Goal: Information Seeking & Learning: Find specific fact

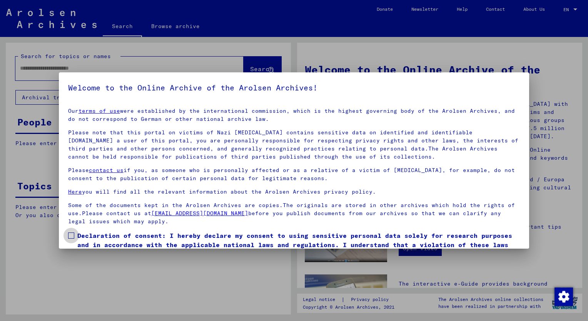
click at [71, 237] on span at bounding box center [71, 235] width 6 height 6
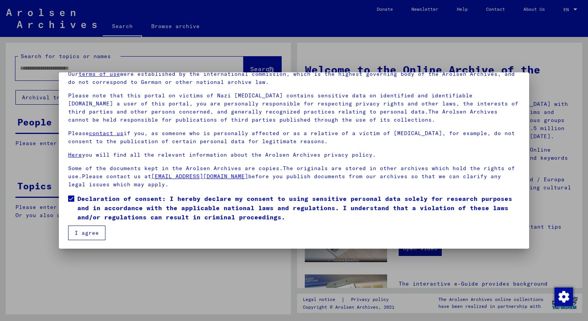
click at [79, 230] on button "I agree" at bounding box center [86, 232] width 37 height 15
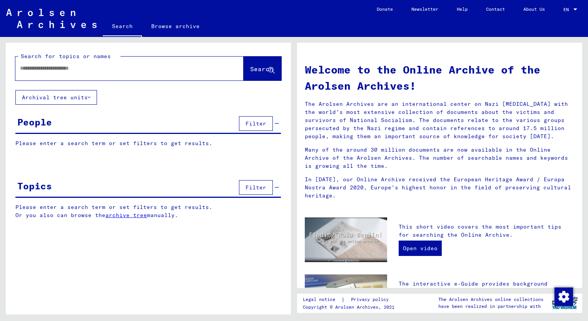
click at [119, 87] on div "Search for topics or names Search" at bounding box center [148, 66] width 285 height 47
click at [54, 70] on input "text" at bounding box center [120, 68] width 200 height 8
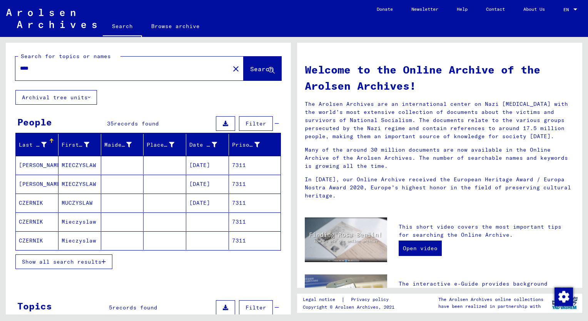
click at [57, 258] on span "Show all search results" at bounding box center [62, 261] width 80 height 7
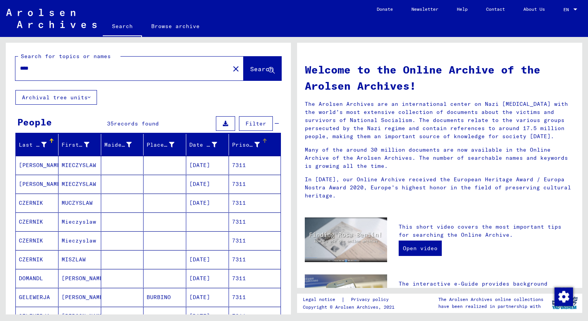
click at [232, 139] on div "Prisoner #" at bounding box center [251, 144] width 39 height 12
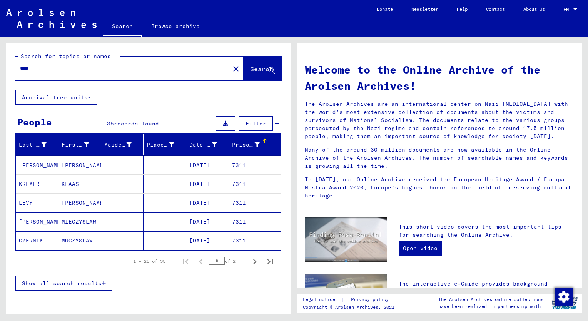
click at [84, 287] on button "Show all search results" at bounding box center [63, 283] width 97 height 15
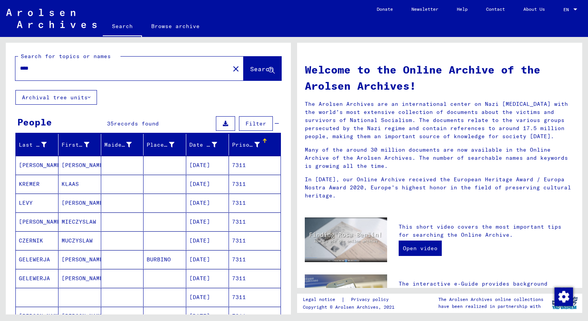
click at [72, 205] on mat-cell "[PERSON_NAME]" at bounding box center [79, 202] width 43 height 18
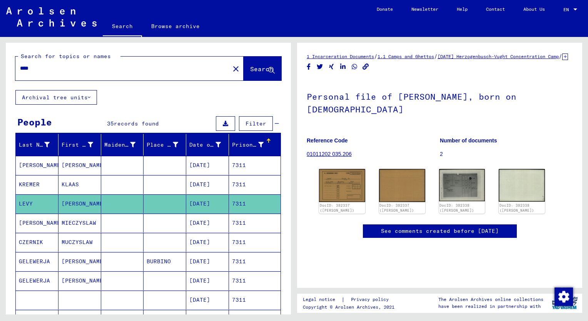
click at [37, 183] on mat-cell "KREMER" at bounding box center [37, 184] width 43 height 19
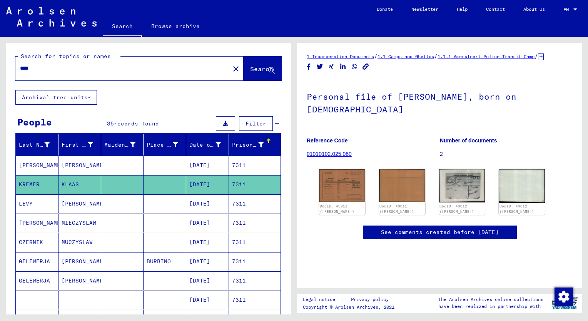
click at [78, 203] on mat-cell "[PERSON_NAME]" at bounding box center [79, 203] width 43 height 19
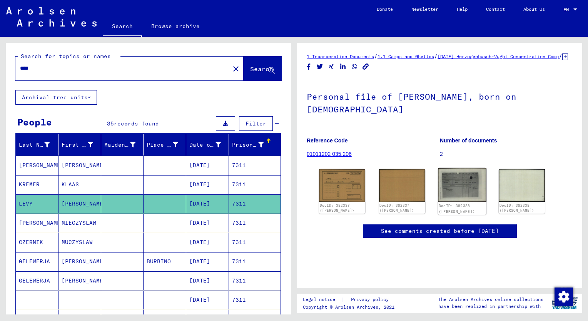
click at [463, 187] on img at bounding box center [462, 185] width 48 height 34
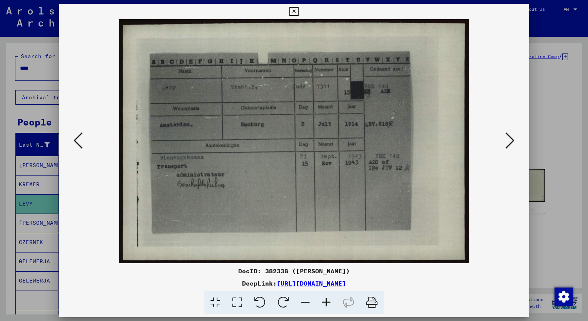
click at [52, 68] on div at bounding box center [294, 160] width 588 height 321
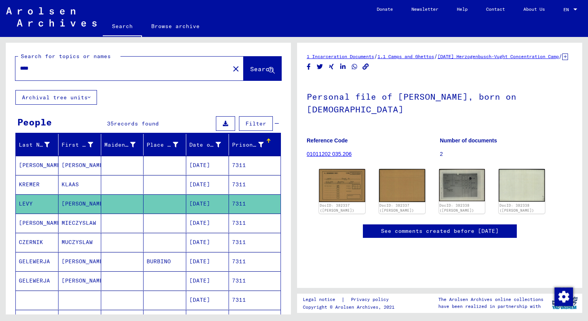
click at [42, 69] on input "****" at bounding box center [122, 68] width 205 height 8
type input "****"
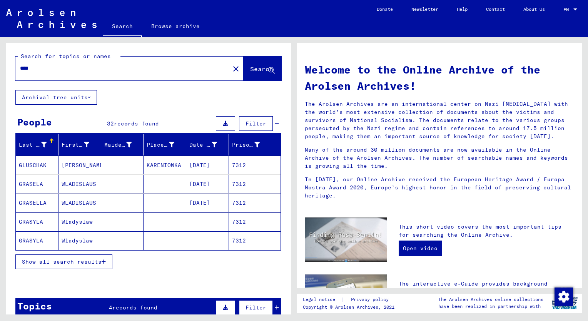
click at [72, 258] on span "Show all search results" at bounding box center [62, 261] width 80 height 7
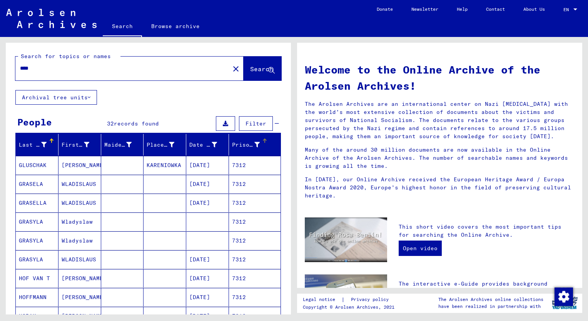
click at [234, 142] on div "Prisoner #" at bounding box center [246, 145] width 28 height 8
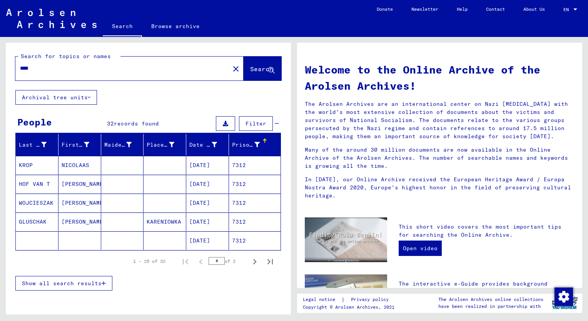
click at [48, 280] on span "Show all search results" at bounding box center [62, 283] width 80 height 7
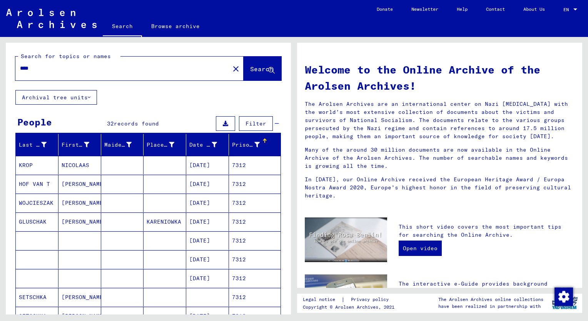
click at [77, 205] on mat-cell "[PERSON_NAME]" at bounding box center [79, 202] width 43 height 18
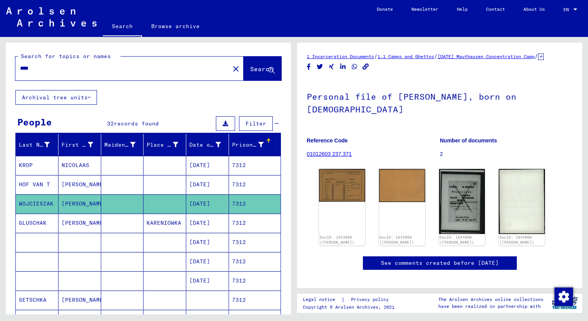
click at [69, 187] on mat-cell "[PERSON_NAME]" at bounding box center [79, 184] width 43 height 19
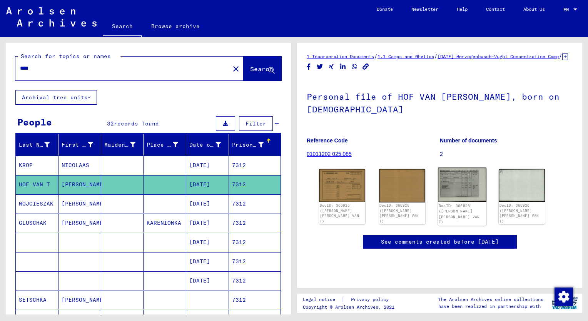
click at [459, 197] on img at bounding box center [462, 185] width 48 height 34
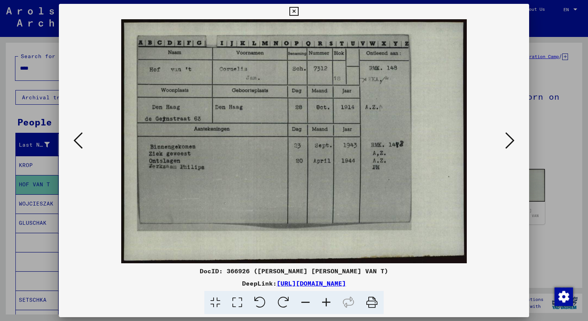
click at [37, 71] on div at bounding box center [294, 160] width 588 height 321
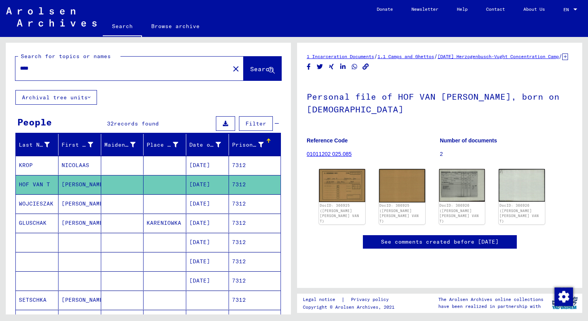
click at [37, 71] on input "****" at bounding box center [122, 68] width 205 height 8
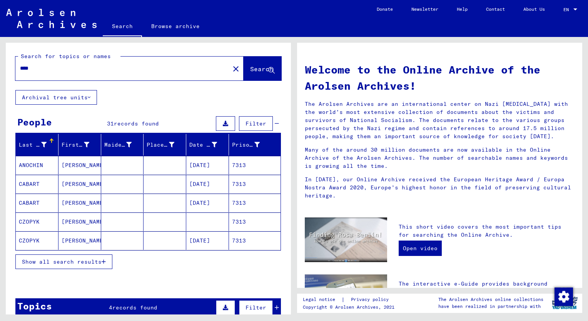
click at [232, 146] on div "Prisoner #" at bounding box center [246, 145] width 28 height 8
click at [71, 264] on button "Show all search results" at bounding box center [63, 261] width 97 height 15
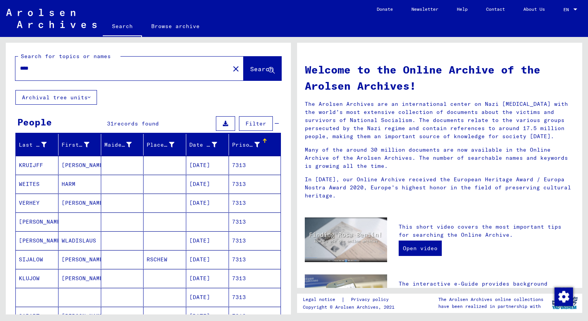
click at [42, 222] on mat-cell "[PERSON_NAME]" at bounding box center [37, 221] width 43 height 18
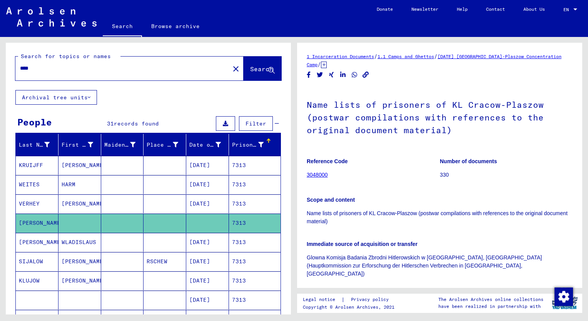
click at [39, 204] on mat-cell "VERHEY" at bounding box center [37, 203] width 43 height 19
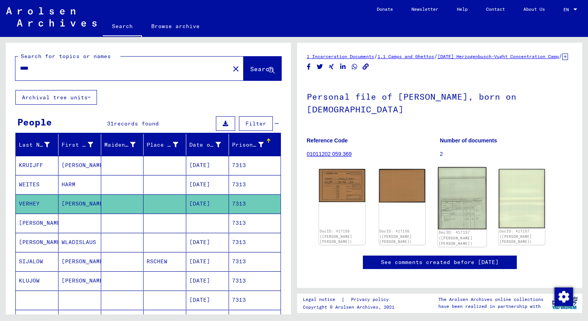
click at [456, 210] on img at bounding box center [462, 198] width 48 height 62
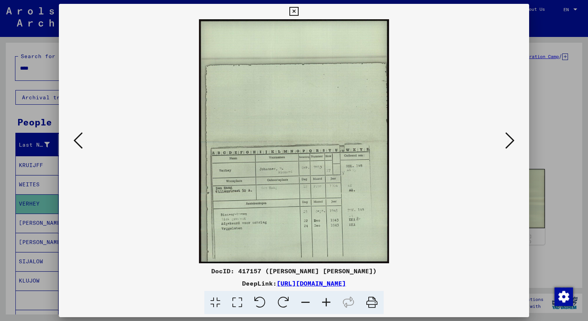
click at [327, 300] on icon at bounding box center [326, 302] width 21 height 23
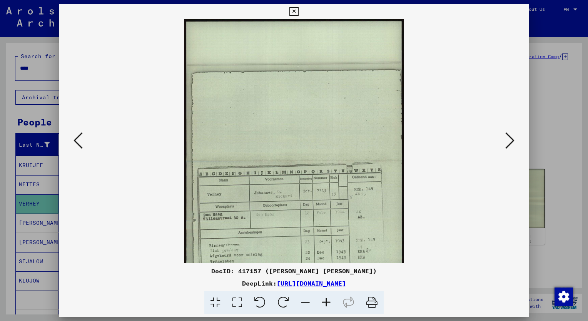
click at [327, 300] on icon at bounding box center [326, 302] width 21 height 23
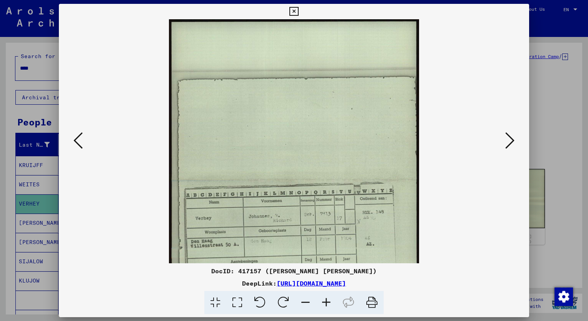
click at [327, 300] on icon at bounding box center [326, 302] width 21 height 23
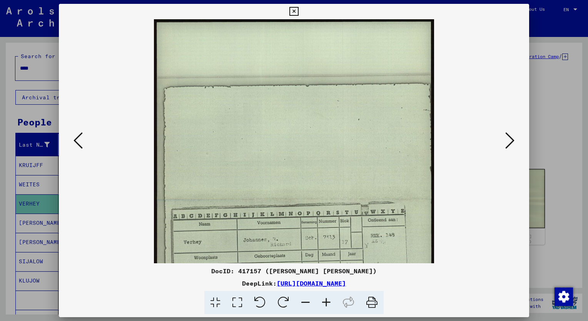
click at [327, 300] on icon at bounding box center [326, 302] width 21 height 23
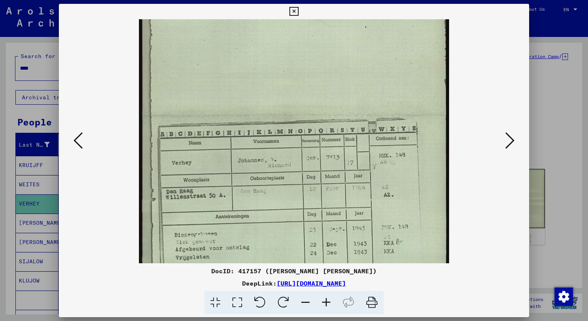
drag, startPoint x: 401, startPoint y: 218, endPoint x: 380, endPoint y: 117, distance: 102.5
click at [380, 117] on img at bounding box center [294, 115] width 310 height 398
click at [8, 153] on div at bounding box center [294, 160] width 588 height 321
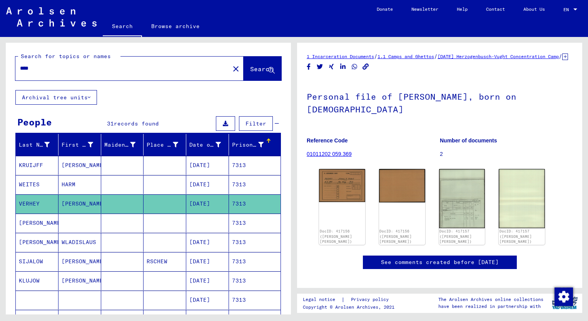
click at [37, 72] on input "****" at bounding box center [122, 68] width 205 height 8
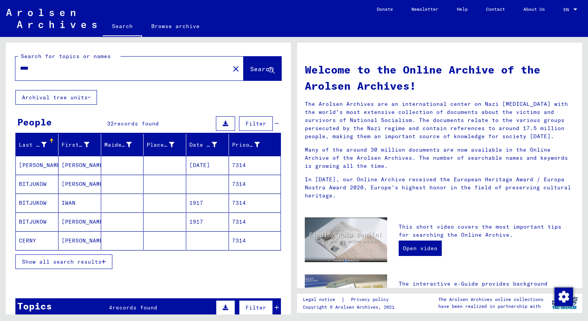
click at [87, 259] on span "Show all search results" at bounding box center [62, 261] width 80 height 7
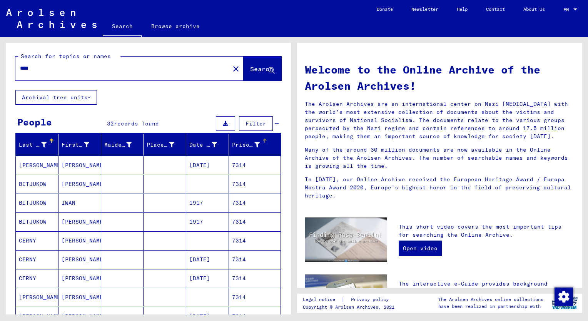
click at [237, 142] on div "Prisoner #" at bounding box center [246, 145] width 28 height 8
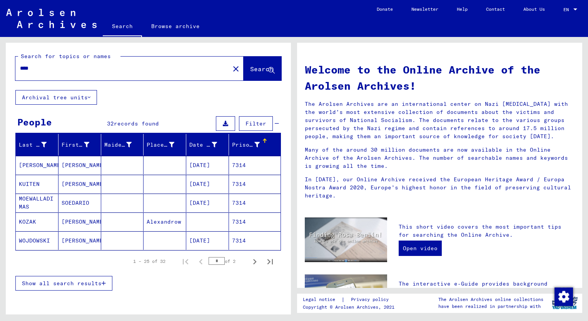
click at [88, 281] on span "Show all search results" at bounding box center [62, 283] width 80 height 7
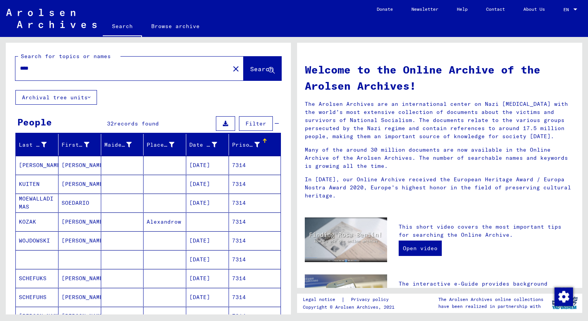
click at [75, 202] on mat-cell "SOEDARIO" at bounding box center [79, 202] width 43 height 18
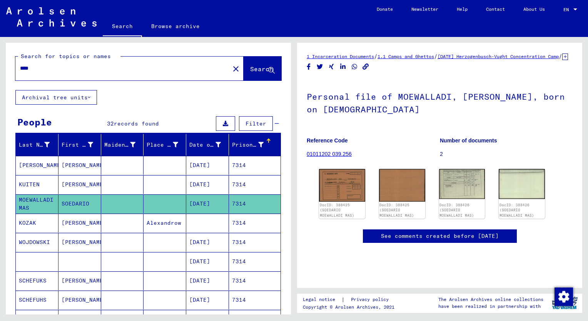
click at [75, 186] on mat-cell "[PERSON_NAME]" at bounding box center [79, 184] width 43 height 19
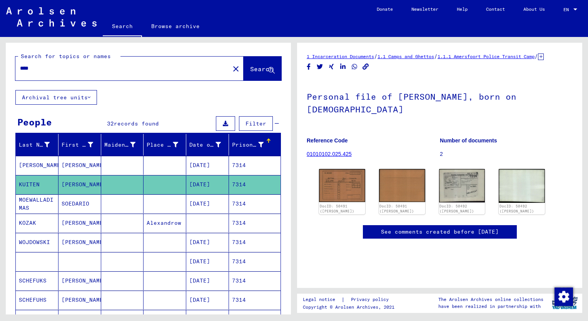
click at [80, 206] on mat-cell "SOEDARIO" at bounding box center [79, 203] width 43 height 19
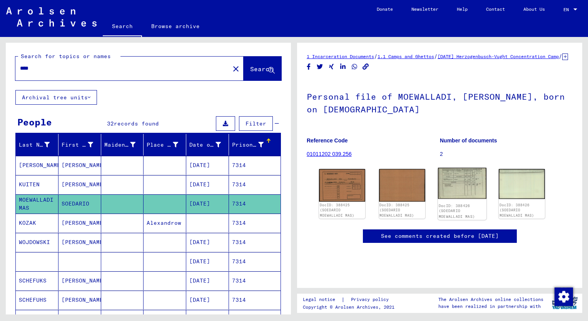
click at [467, 196] on img at bounding box center [462, 183] width 48 height 31
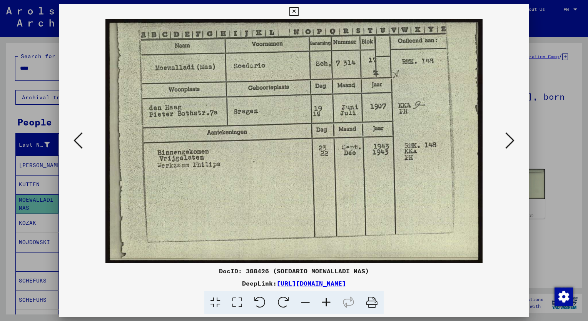
click at [37, 70] on div at bounding box center [294, 160] width 588 height 321
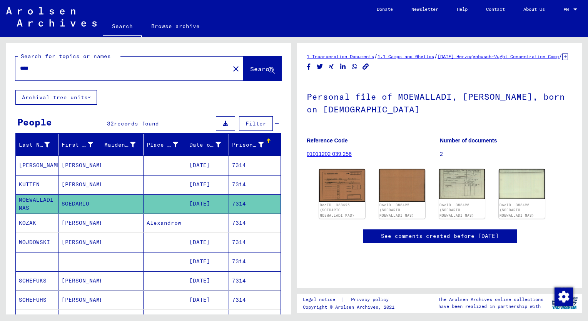
click at [36, 69] on input "****" at bounding box center [122, 68] width 205 height 8
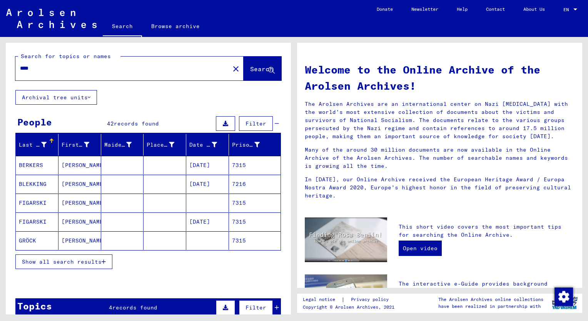
click at [67, 262] on span "Show all search results" at bounding box center [62, 261] width 80 height 7
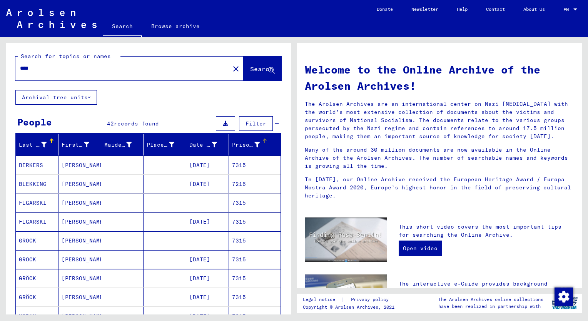
click at [232, 146] on div "Prisoner #" at bounding box center [246, 145] width 28 height 8
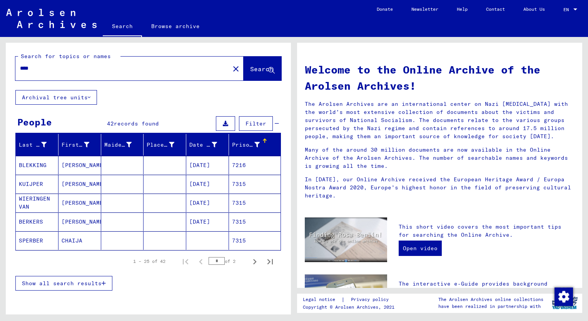
click at [87, 284] on span "Show all search results" at bounding box center [62, 283] width 80 height 7
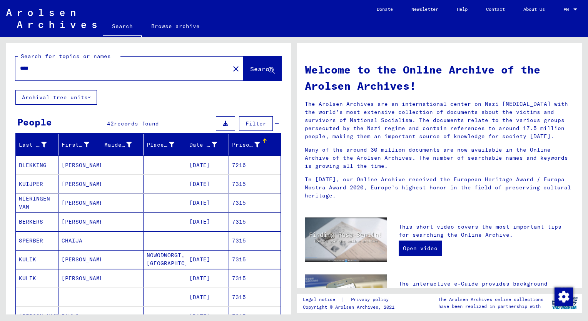
click at [69, 240] on mat-cell "CHAIJA" at bounding box center [79, 240] width 43 height 18
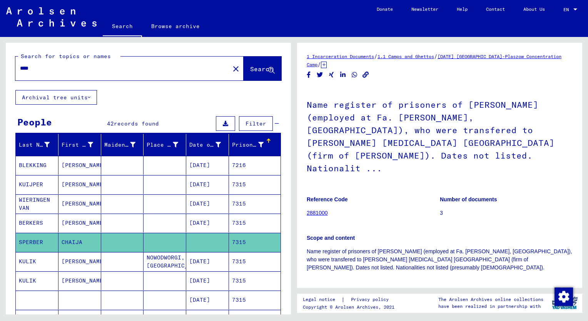
click at [71, 227] on mat-cell "[PERSON_NAME]" at bounding box center [79, 222] width 43 height 19
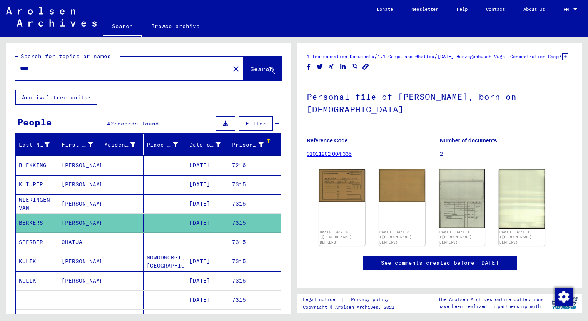
click at [94, 198] on mat-cell "[PERSON_NAME]" at bounding box center [79, 203] width 43 height 19
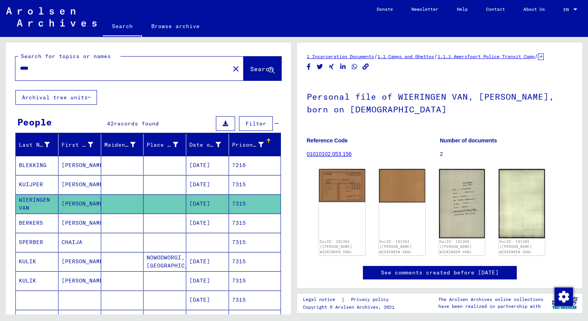
click at [81, 223] on mat-cell "[PERSON_NAME]" at bounding box center [79, 222] width 43 height 19
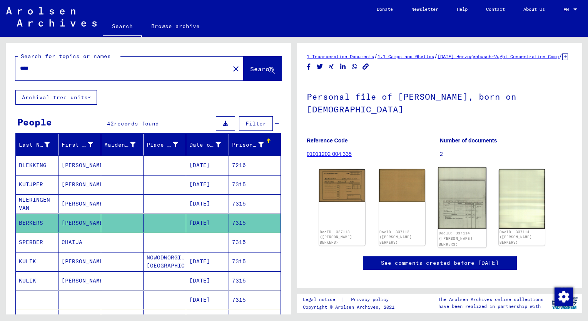
click at [455, 221] on img at bounding box center [462, 198] width 48 height 62
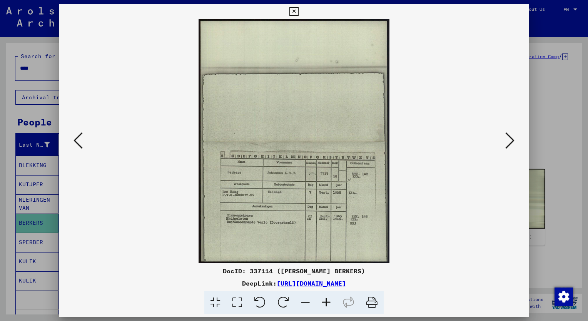
click at [328, 305] on icon at bounding box center [326, 302] width 21 height 23
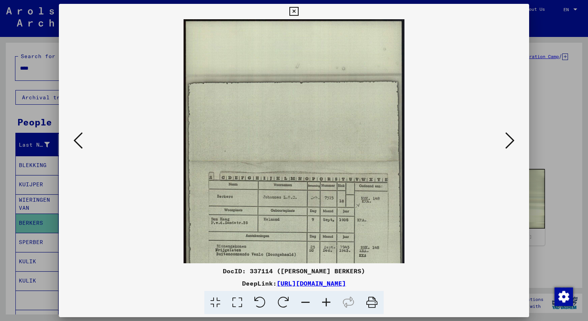
click at [328, 305] on icon at bounding box center [326, 302] width 21 height 23
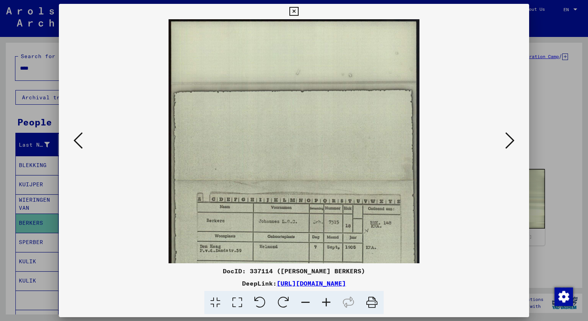
click at [328, 305] on icon at bounding box center [326, 302] width 21 height 23
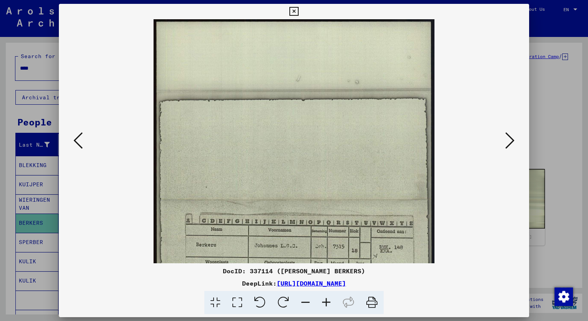
click at [328, 305] on icon at bounding box center [326, 302] width 21 height 23
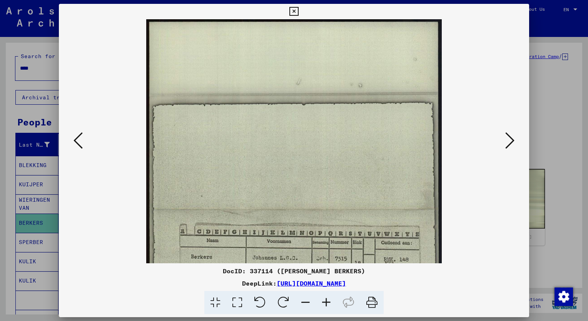
click at [328, 305] on icon at bounding box center [326, 302] width 21 height 23
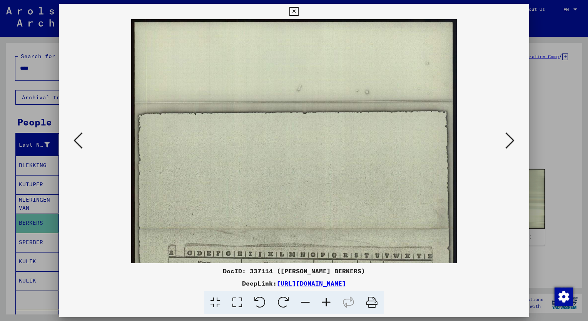
click at [328, 305] on icon at bounding box center [326, 302] width 21 height 23
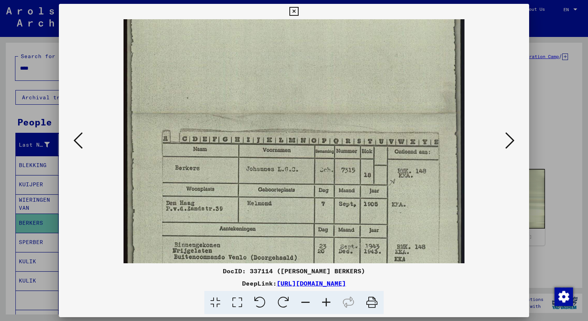
scroll to position [125, 0]
drag, startPoint x: 374, startPoint y: 227, endPoint x: 376, endPoint y: 127, distance: 99.6
click at [376, 127] on img at bounding box center [293, 113] width 341 height 436
click at [10, 110] on div at bounding box center [294, 160] width 588 height 321
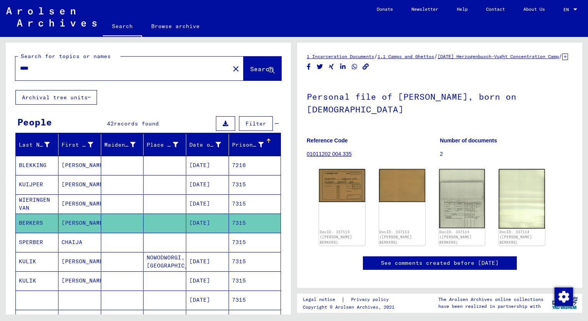
click at [35, 70] on input "****" at bounding box center [122, 68] width 205 height 8
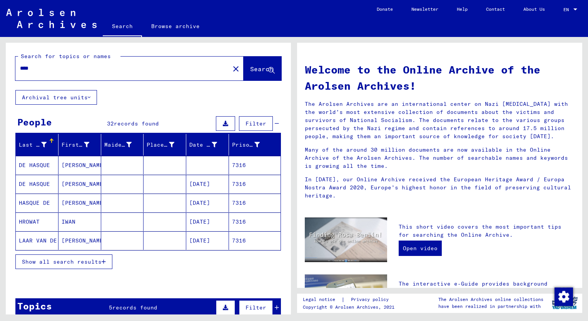
click at [77, 259] on span "Show all search results" at bounding box center [62, 261] width 80 height 7
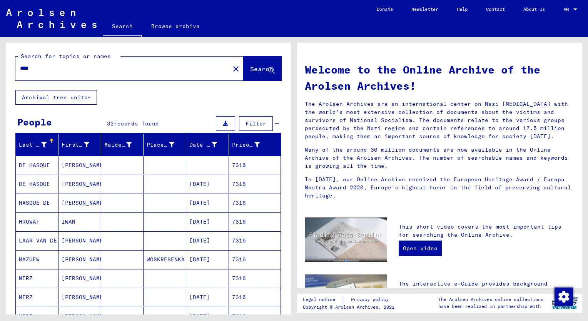
click at [77, 242] on mat-cell "[PERSON_NAME]" at bounding box center [79, 240] width 43 height 18
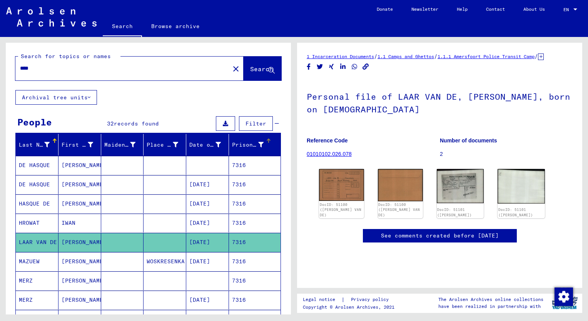
click at [240, 142] on div "Prisoner #" at bounding box center [248, 145] width 32 height 8
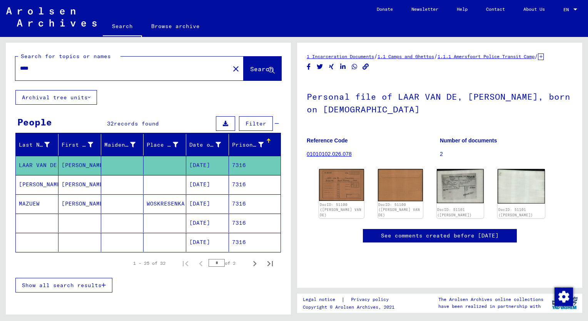
click at [65, 285] on span "Show all search results" at bounding box center [62, 285] width 80 height 7
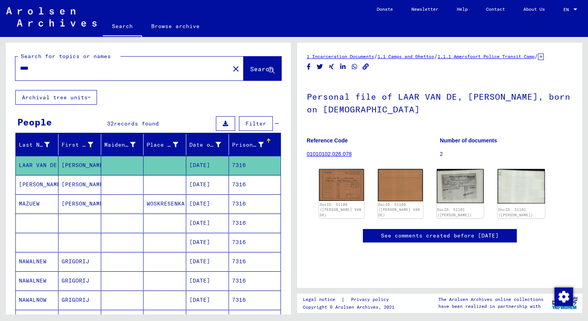
click at [70, 182] on mat-cell "[PERSON_NAME]" at bounding box center [79, 184] width 43 height 19
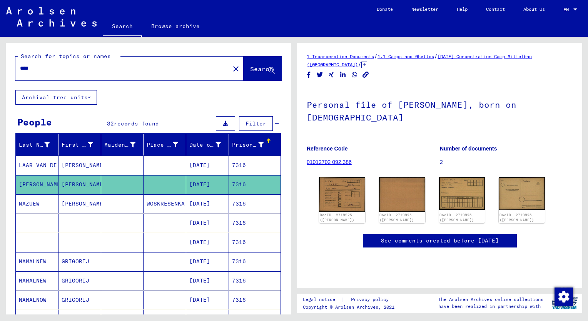
click at [67, 167] on mat-cell "[PERSON_NAME]" at bounding box center [79, 165] width 43 height 19
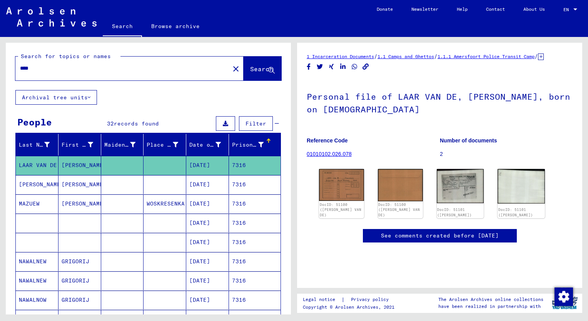
click at [238, 143] on div "Prisoner #" at bounding box center [248, 145] width 32 height 8
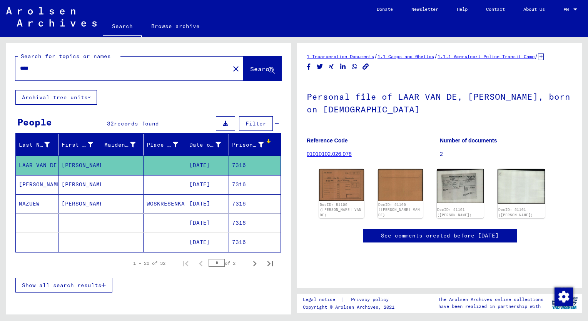
click at [78, 285] on span "Show all search results" at bounding box center [62, 285] width 80 height 7
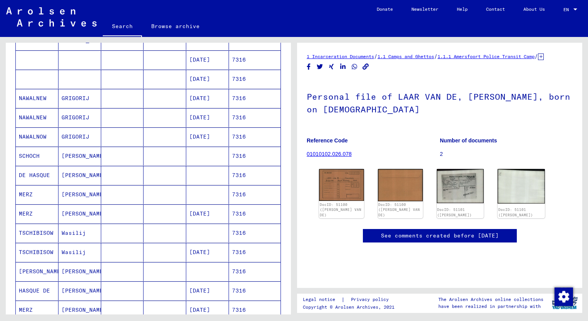
scroll to position [164, 0]
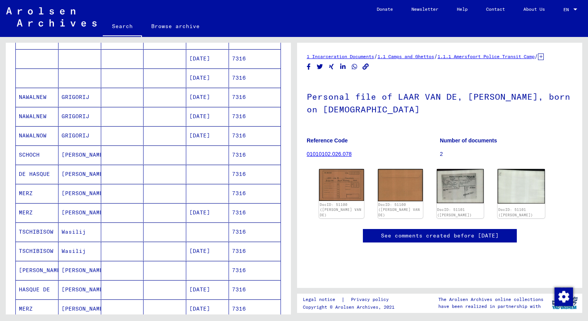
click at [78, 170] on mat-cell "[PERSON_NAME]" at bounding box center [79, 174] width 43 height 19
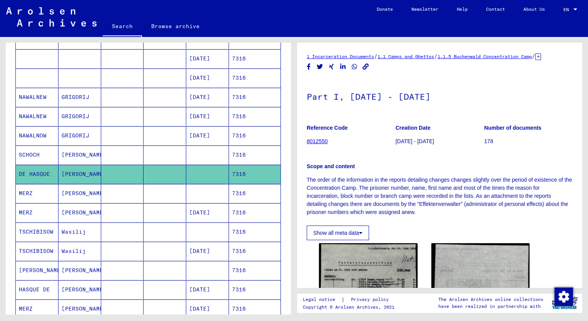
click at [72, 290] on mat-cell "[PERSON_NAME]" at bounding box center [79, 289] width 43 height 19
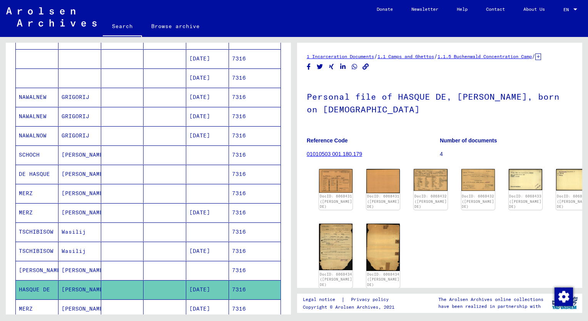
click at [72, 303] on mat-cell "[PERSON_NAME]" at bounding box center [79, 308] width 43 height 19
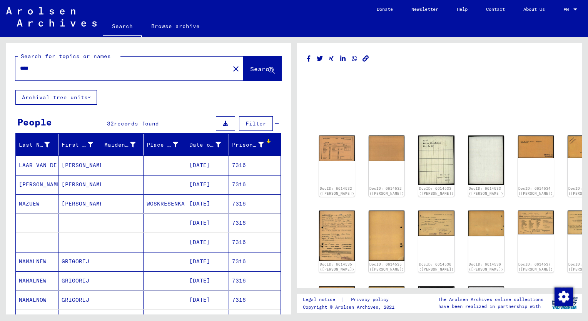
click at [35, 69] on input "****" at bounding box center [122, 68] width 205 height 8
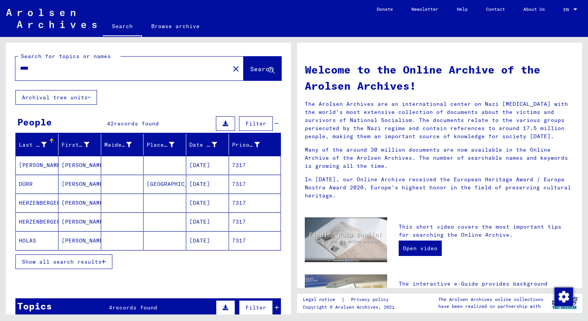
click at [77, 261] on span "Show all search results" at bounding box center [62, 261] width 80 height 7
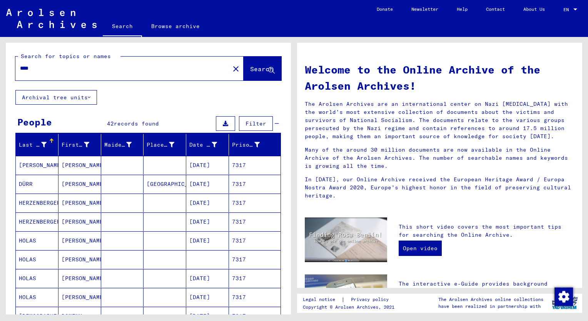
click at [235, 146] on div "Prisoner #" at bounding box center [246, 145] width 28 height 8
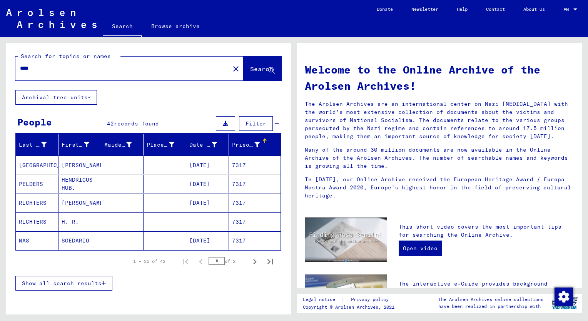
click at [53, 282] on span "Show all search results" at bounding box center [62, 283] width 80 height 7
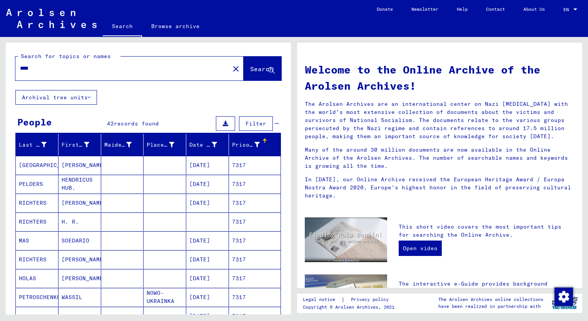
click at [236, 143] on div "Prisoner #" at bounding box center [246, 145] width 28 height 8
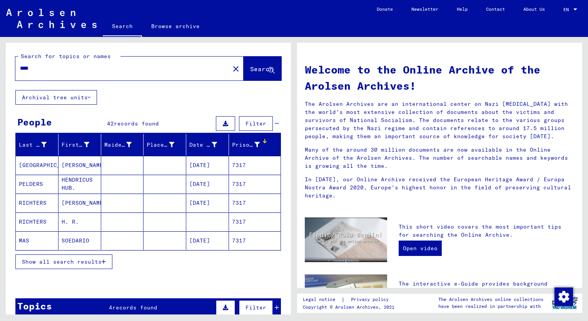
click at [80, 258] on span "Show all search results" at bounding box center [62, 261] width 80 height 7
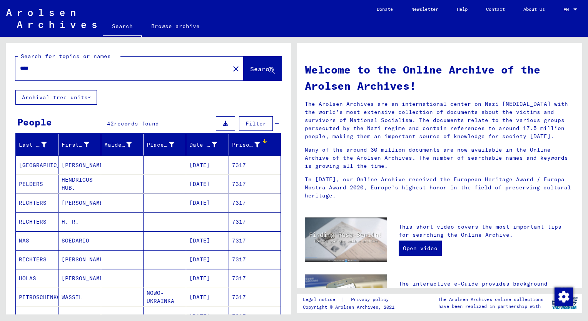
click at [32, 222] on mat-cell "RICHTERS" at bounding box center [37, 221] width 43 height 18
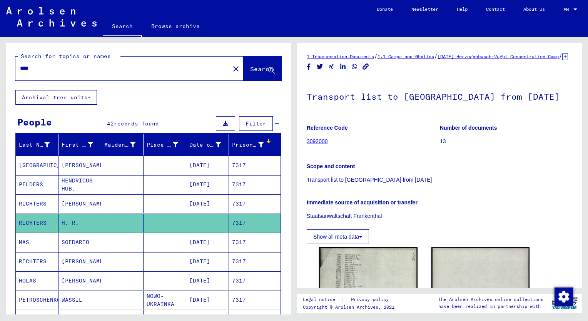
click at [72, 198] on mat-cell "[PERSON_NAME]" at bounding box center [79, 203] width 43 height 19
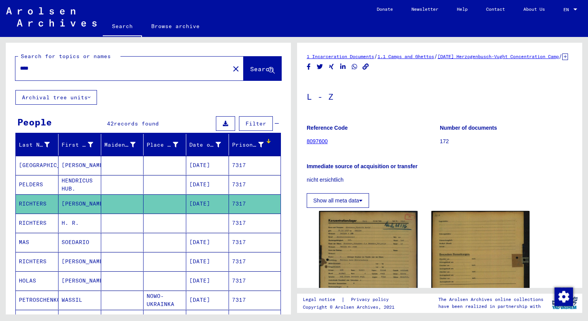
drag, startPoint x: 13, startPoint y: 114, endPoint x: 15, endPoint y: 108, distance: 6.0
click at [37, 63] on div "****" at bounding box center [120, 68] width 210 height 17
click at [39, 67] on input "****" at bounding box center [122, 68] width 205 height 8
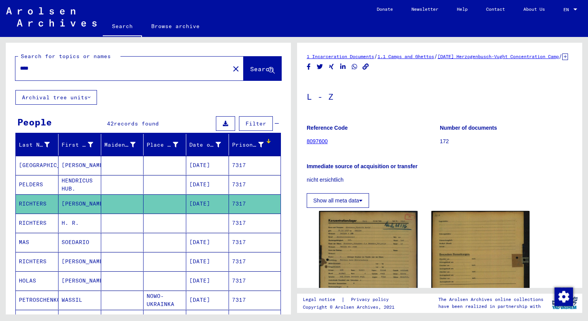
type input "****"
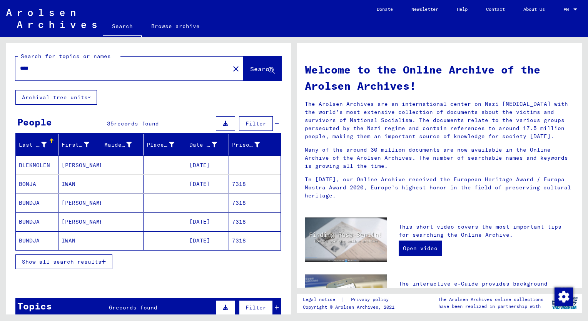
click at [72, 265] on button "Show all search results" at bounding box center [63, 261] width 97 height 15
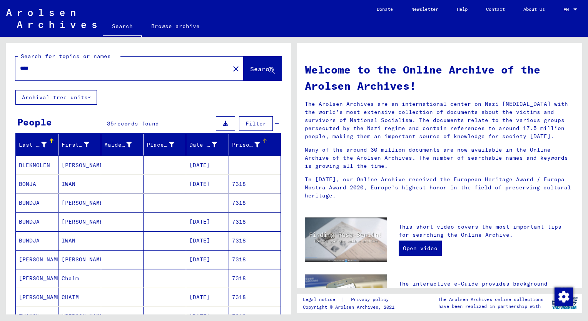
click at [234, 145] on div "Prisoner #" at bounding box center [246, 145] width 28 height 8
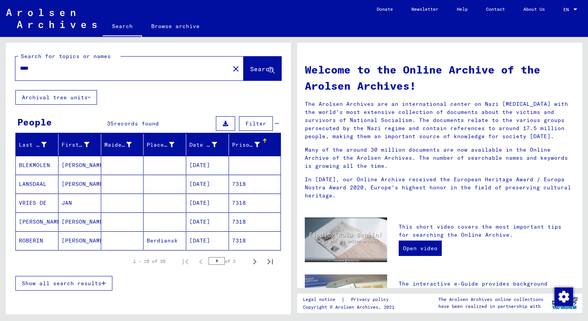
click at [68, 281] on span "Show all search results" at bounding box center [62, 283] width 80 height 7
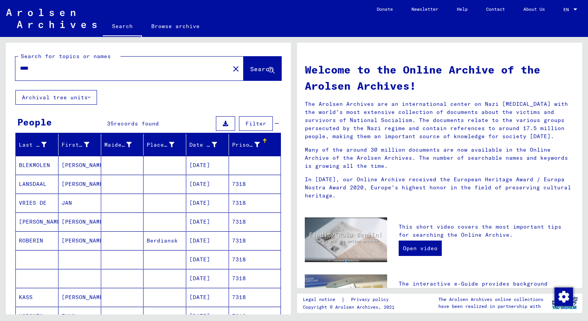
click at [80, 221] on mat-cell "[PERSON_NAME]" at bounding box center [79, 221] width 43 height 18
